Goal: Information Seeking & Learning: Check status

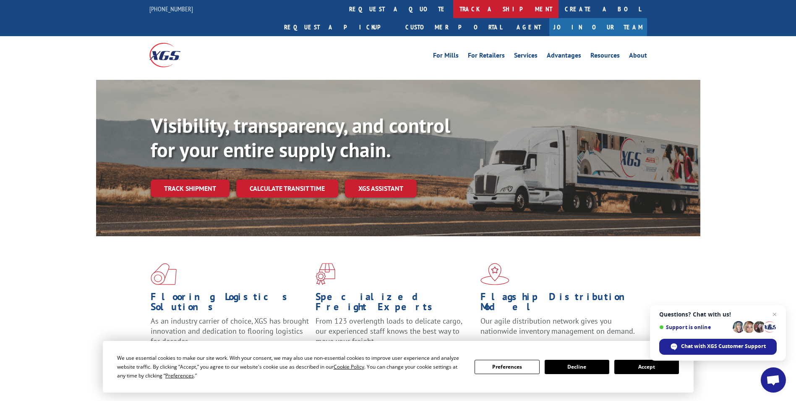
click at [453, 9] on link "track a shipment" at bounding box center [505, 9] width 105 height 18
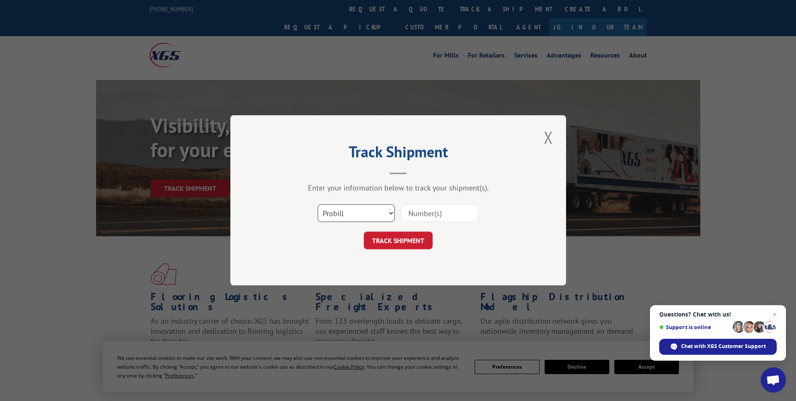
click at [390, 214] on select "Select category... Probill BOL PO" at bounding box center [356, 213] width 77 height 18
select select "bol"
click at [318, 204] on select "Select category... Probill BOL PO" at bounding box center [356, 213] width 77 height 18
paste input "5943758"
type input "5943758"
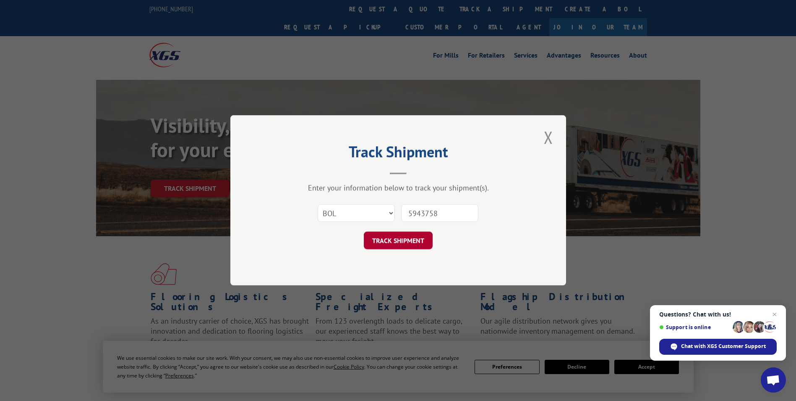
click at [401, 243] on button "TRACK SHIPMENT" at bounding box center [398, 241] width 69 height 18
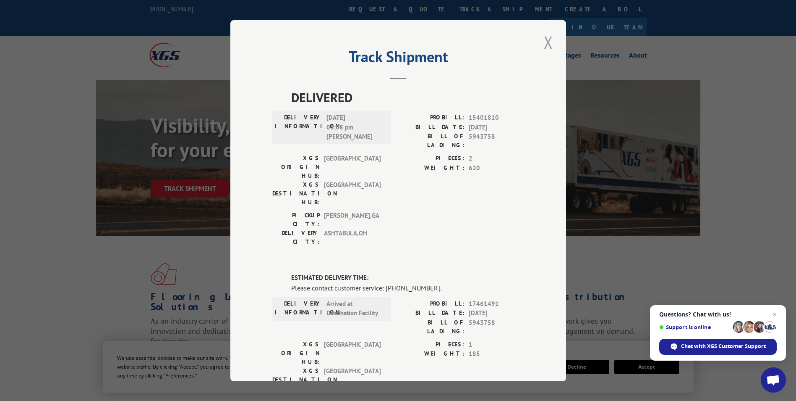
click at [543, 40] on button "Close modal" at bounding box center [549, 42] width 14 height 23
